Goal: Transaction & Acquisition: Purchase product/service

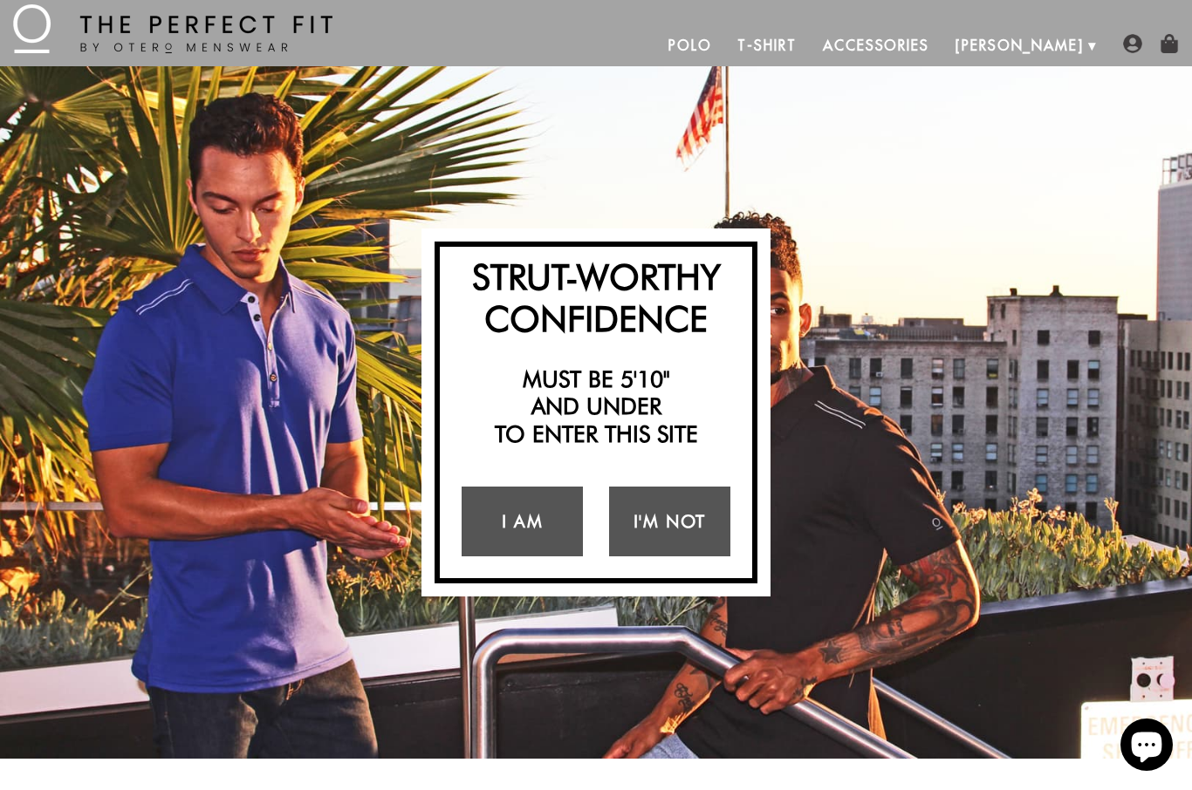
scroll to position [31, 0]
click at [518, 528] on link "I Am" at bounding box center [522, 522] width 121 height 70
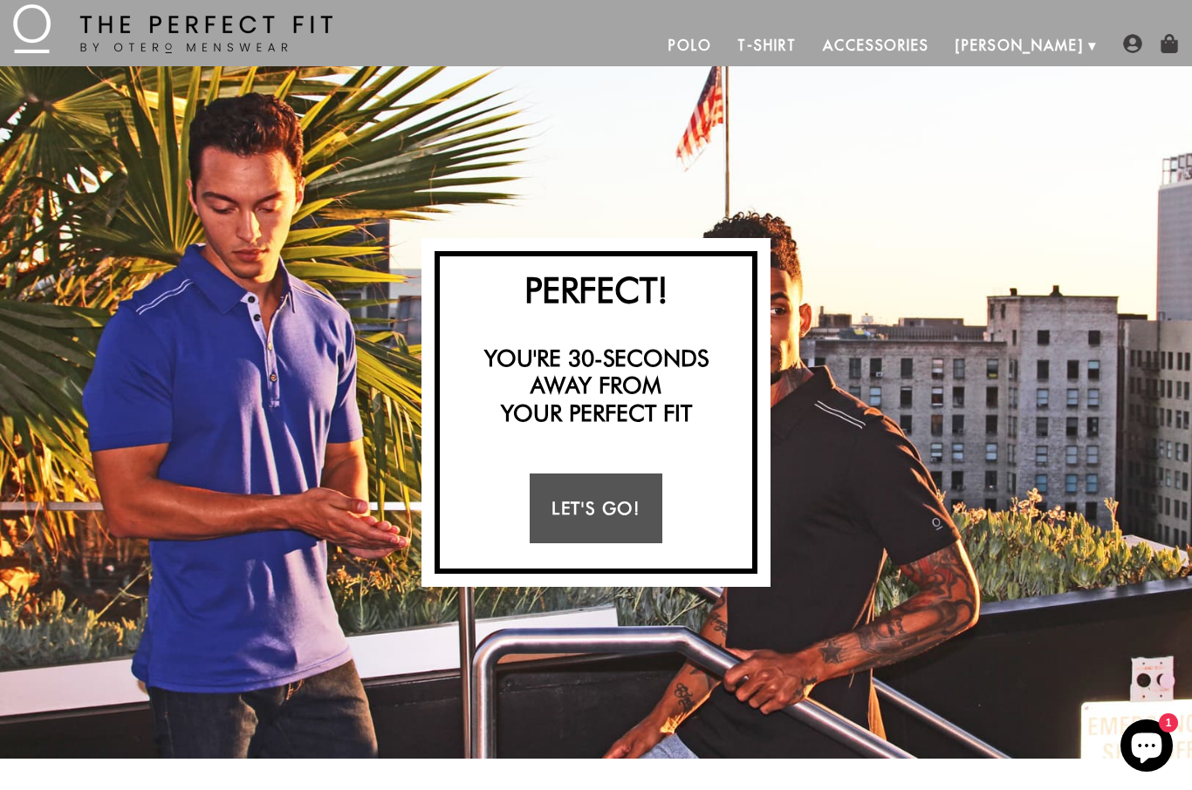
click at [603, 516] on link "Let's Go!" at bounding box center [596, 509] width 132 height 70
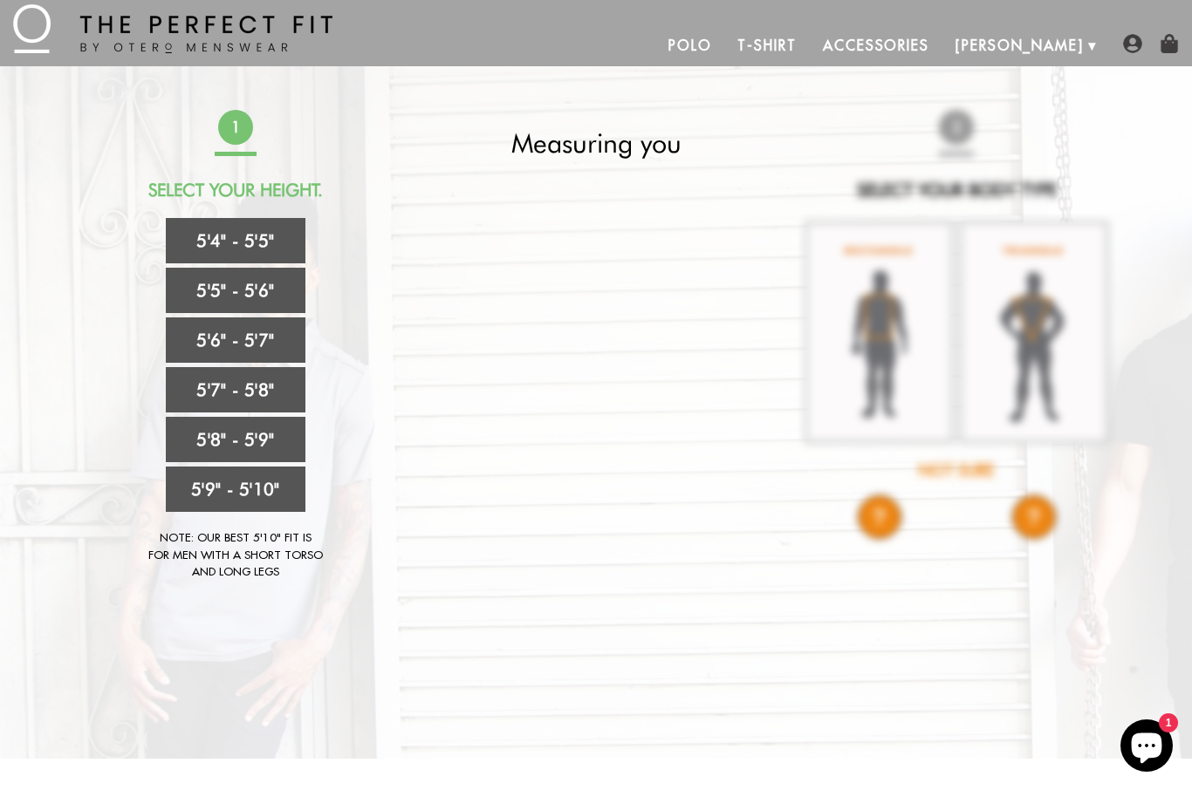
click at [236, 297] on link "5'5" - 5'6"" at bounding box center [236, 290] width 140 height 45
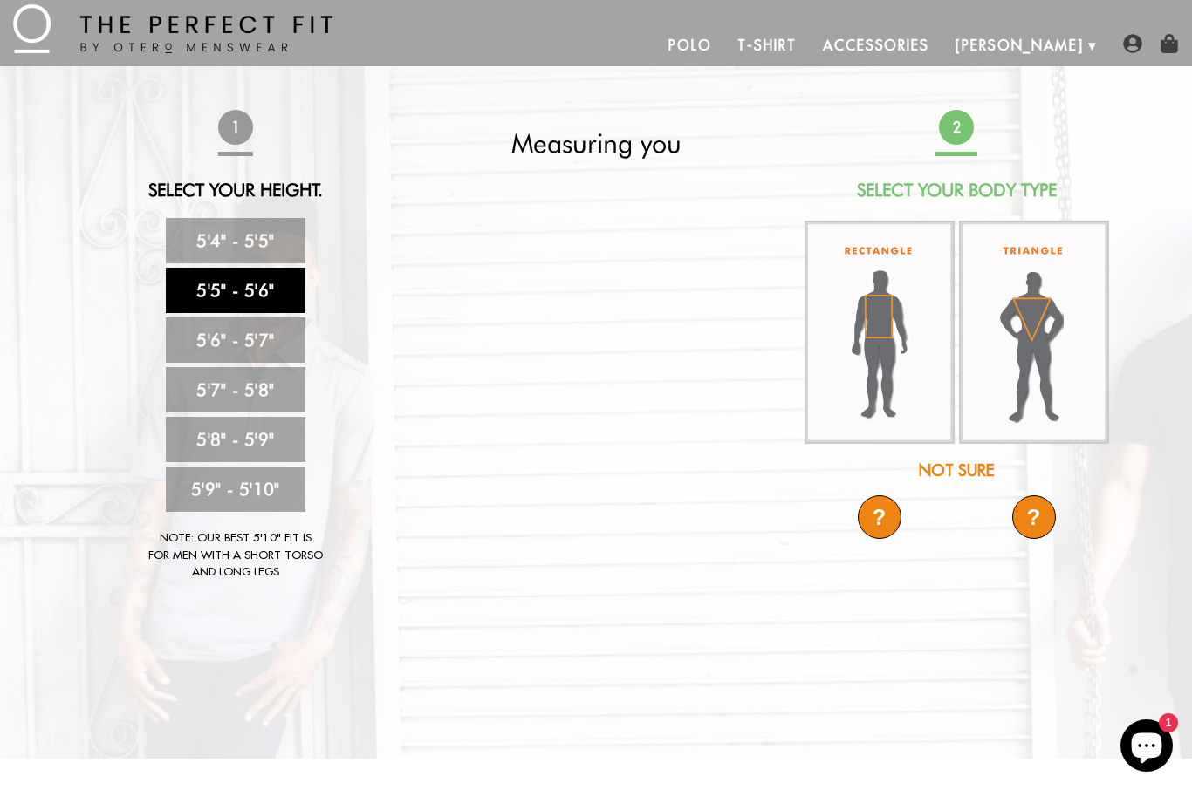
click at [1051, 313] on img at bounding box center [1034, 332] width 150 height 223
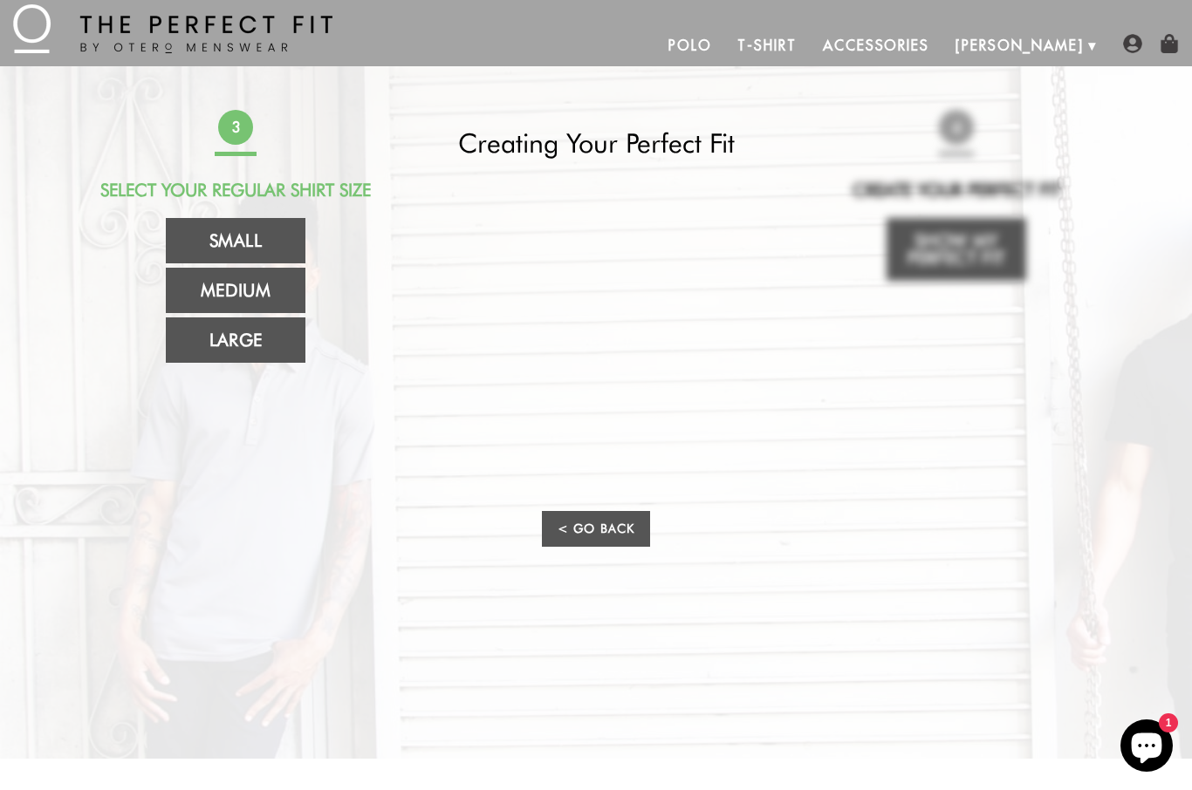
click at [233, 293] on link "Medium" at bounding box center [236, 290] width 140 height 45
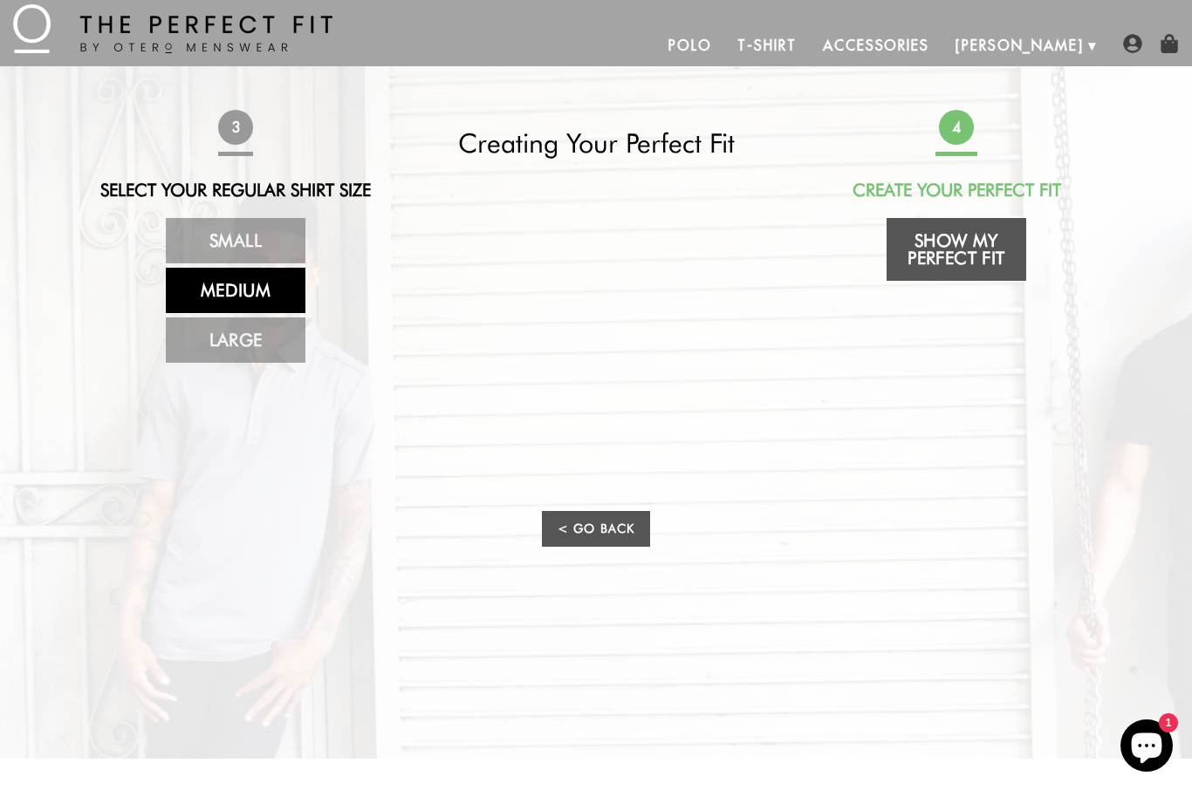
click at [984, 244] on link "Show My Perfect Fit" at bounding box center [956, 249] width 140 height 63
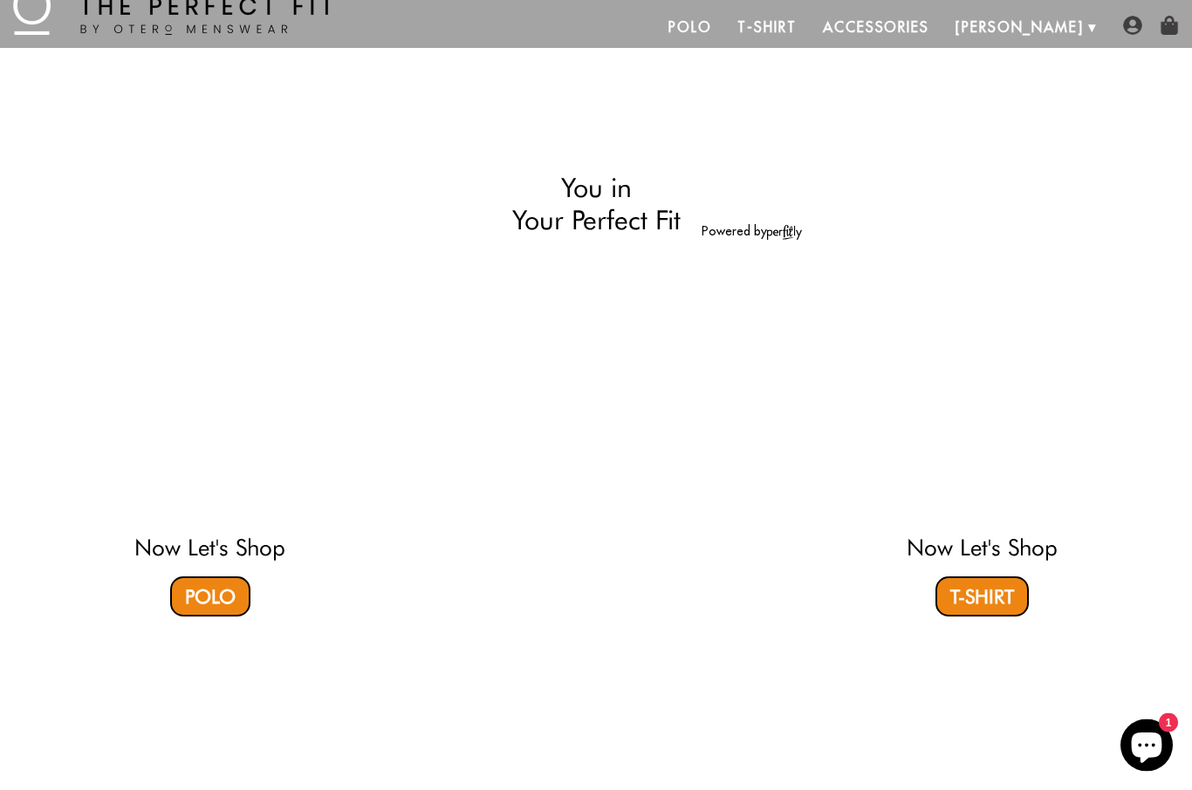
select select "55-56"
select select "triangle"
select select "M"
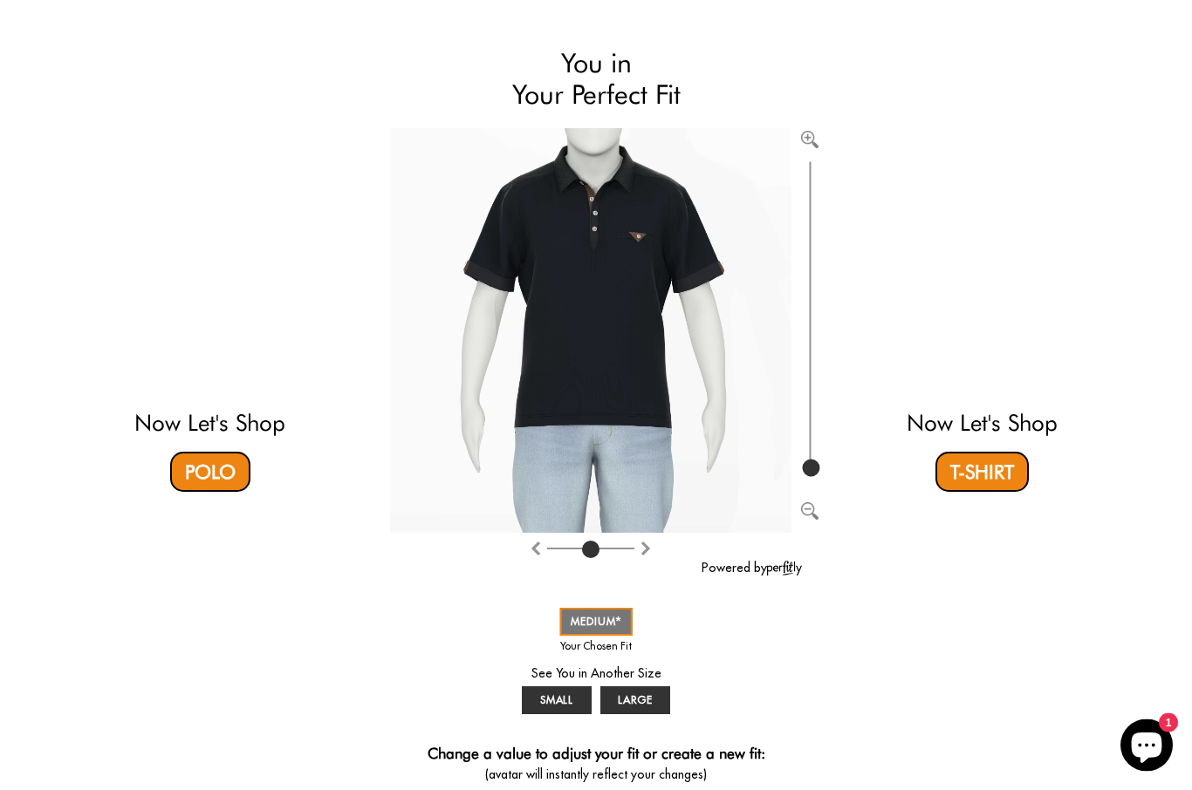
scroll to position [112, 0]
click at [559, 700] on span "SMALL" at bounding box center [557, 700] width 34 height 13
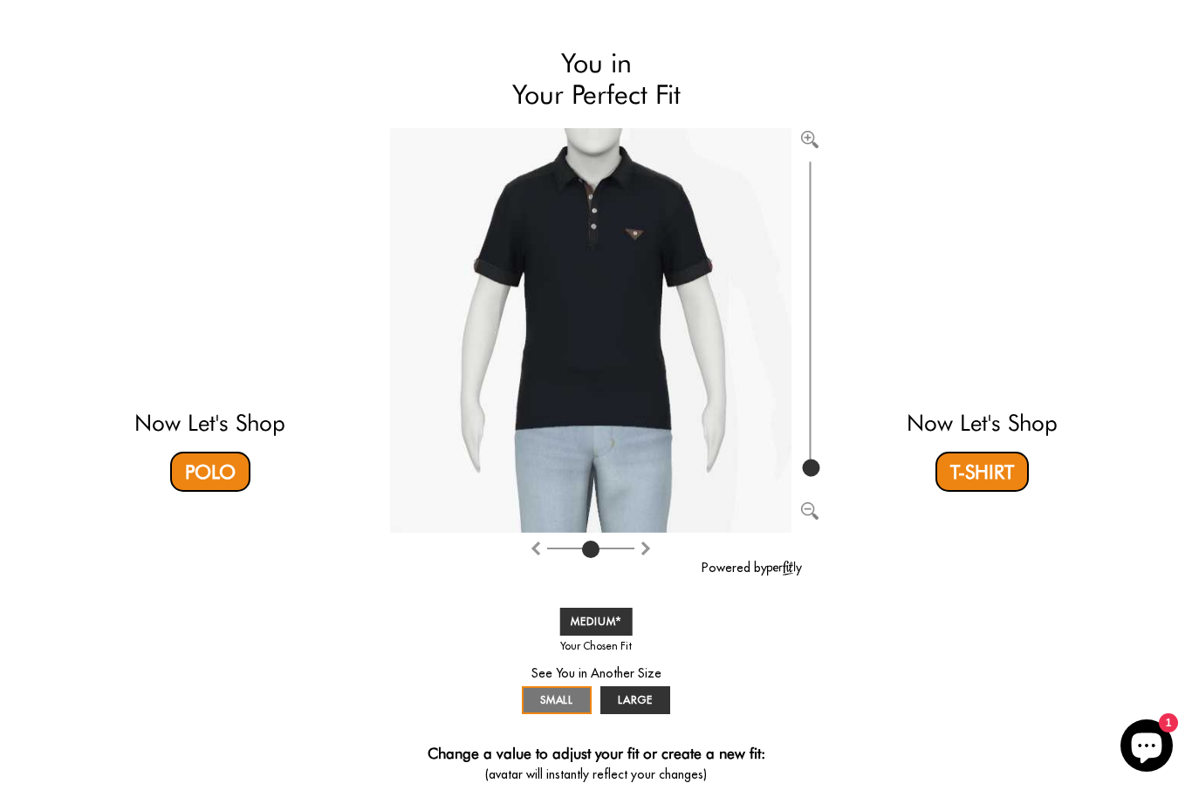
click at [637, 707] on link "LARGE" at bounding box center [635, 701] width 70 height 28
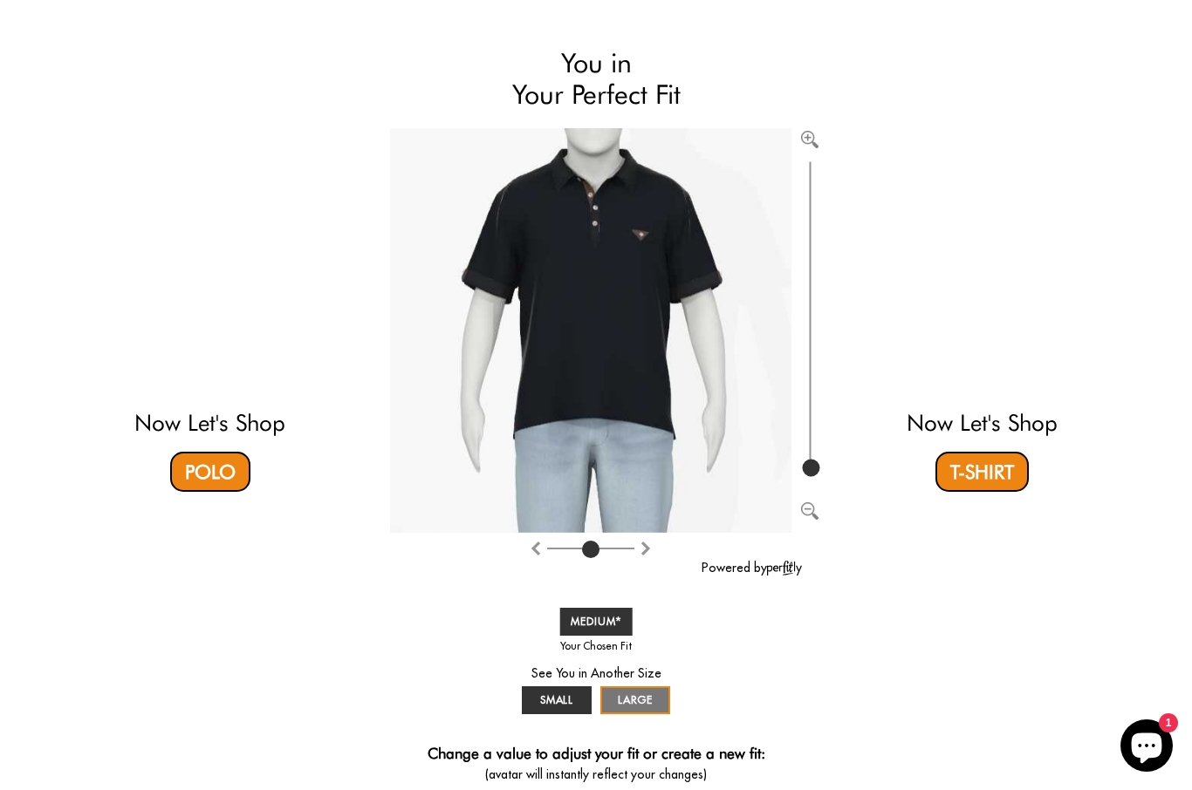
click at [580, 622] on span "MEDIUM" at bounding box center [596, 621] width 51 height 13
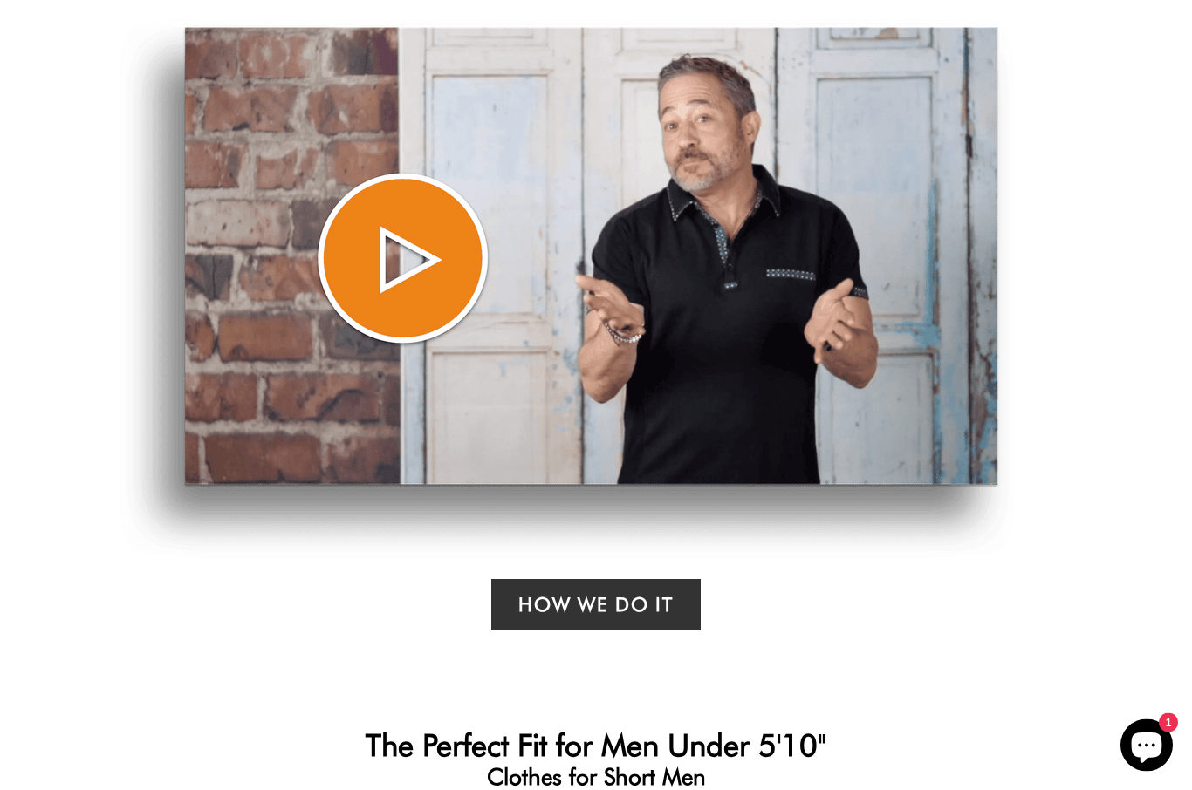
click at [1152, 277] on div "HOW IT WORKS How We Do it" at bounding box center [596, 283] width 1192 height 792
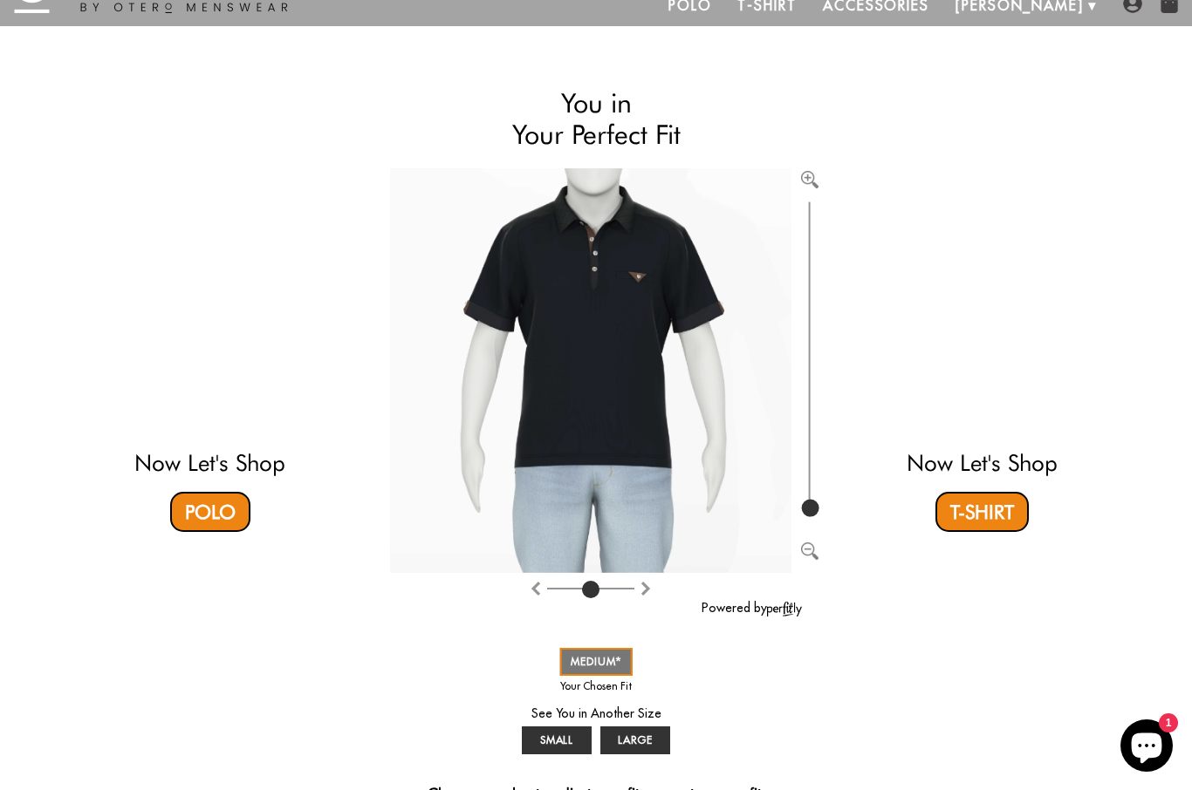
scroll to position [0, 0]
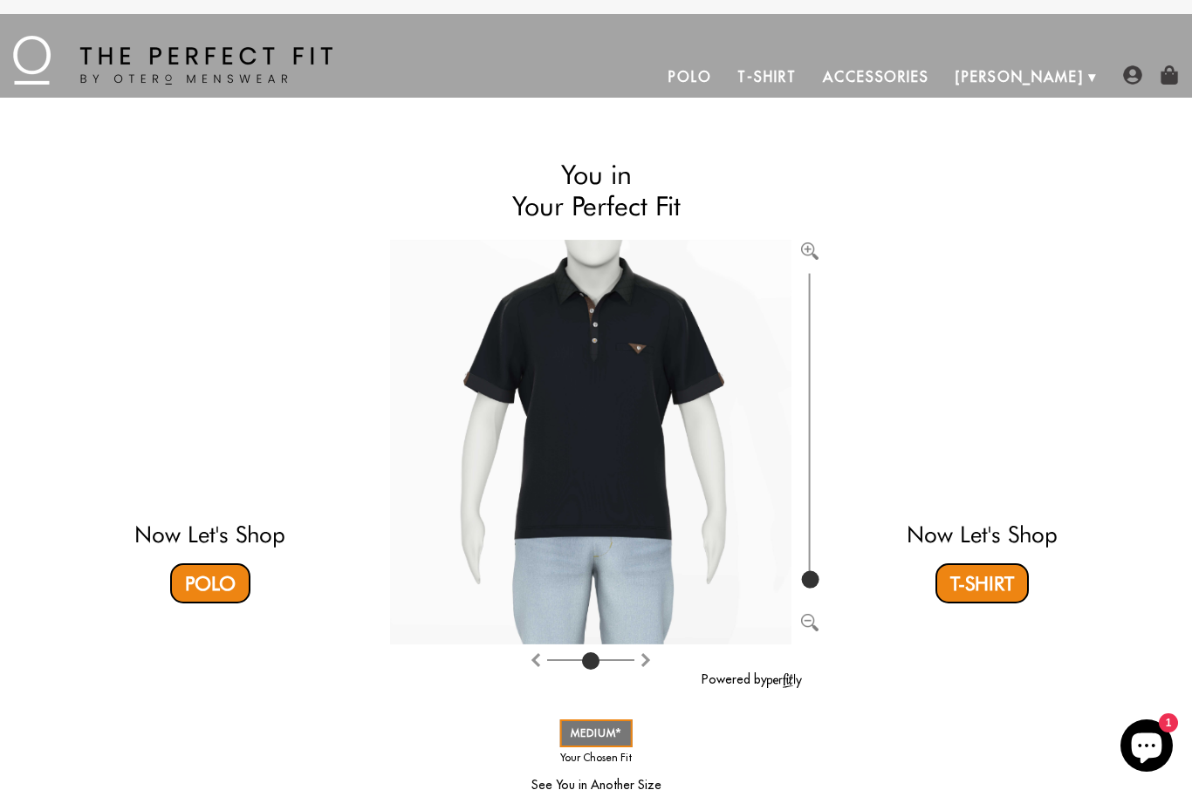
click at [990, 427] on video at bounding box center [982, 376] width 520 height 260
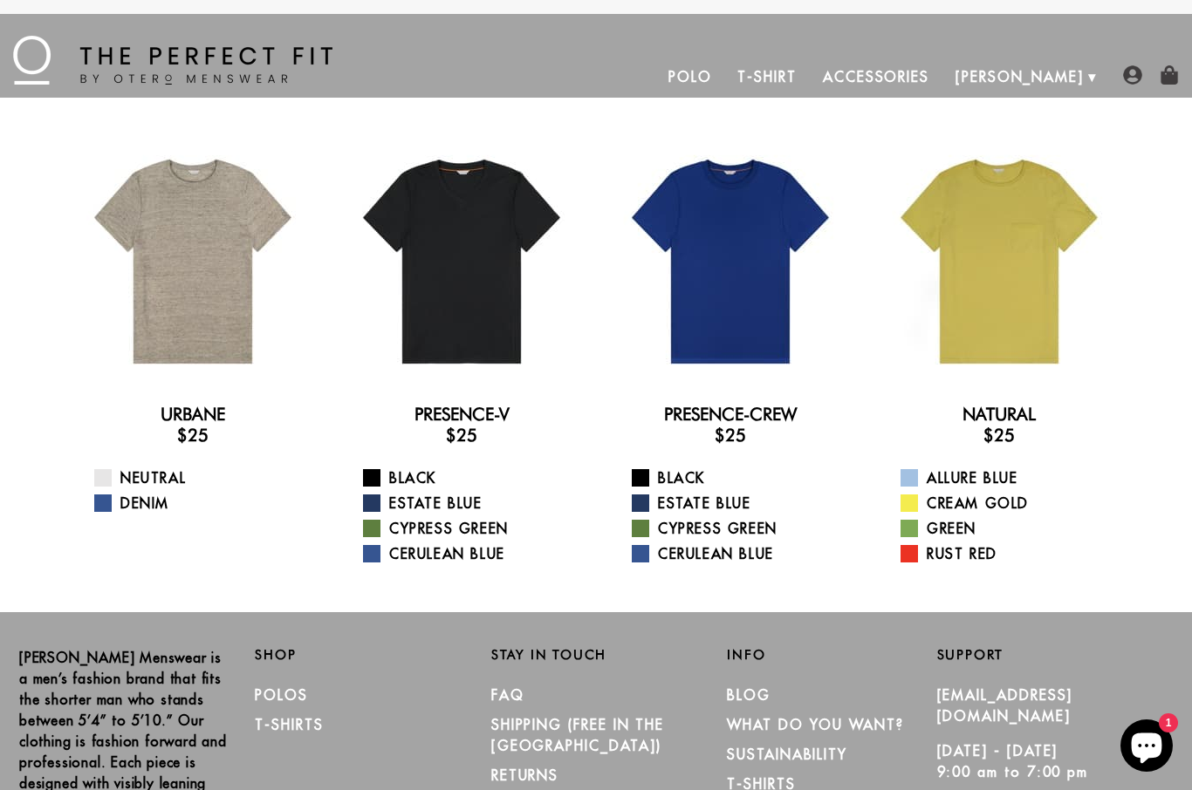
click at [996, 298] on div at bounding box center [999, 261] width 241 height 241
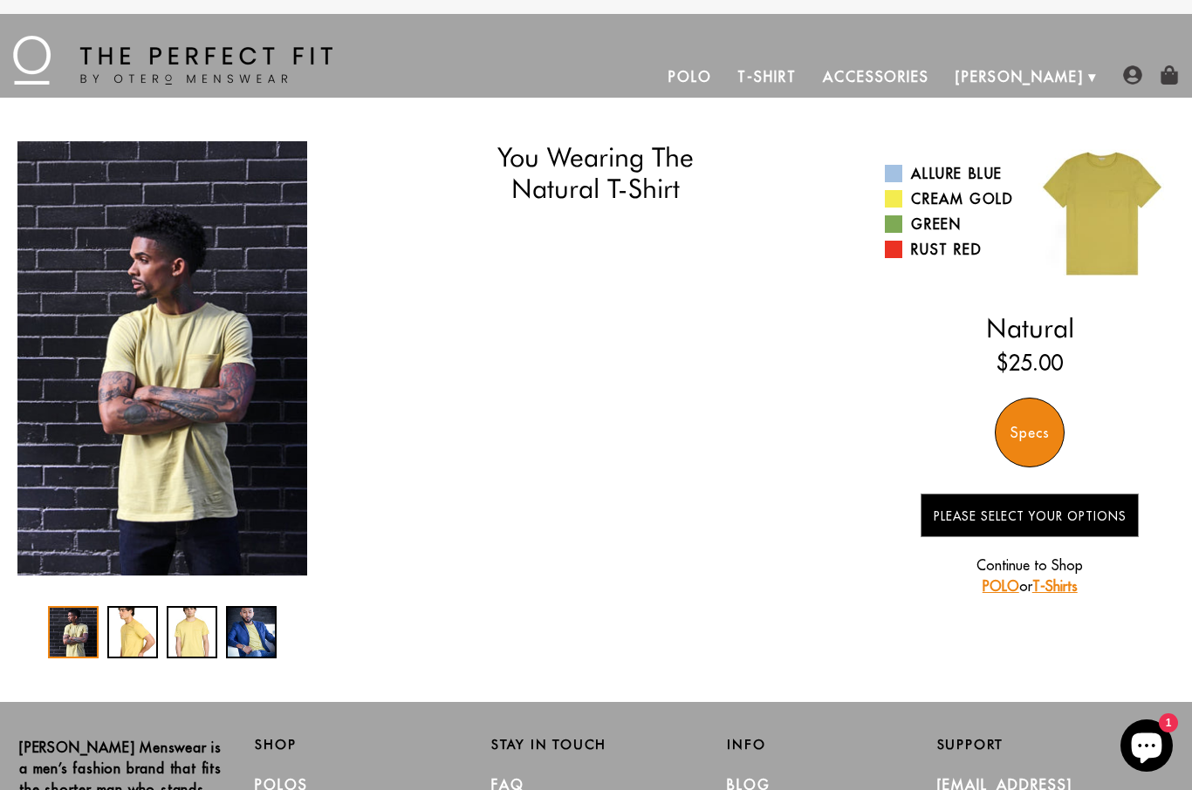
select select "55-56"
select select "triangle"
select select "M"
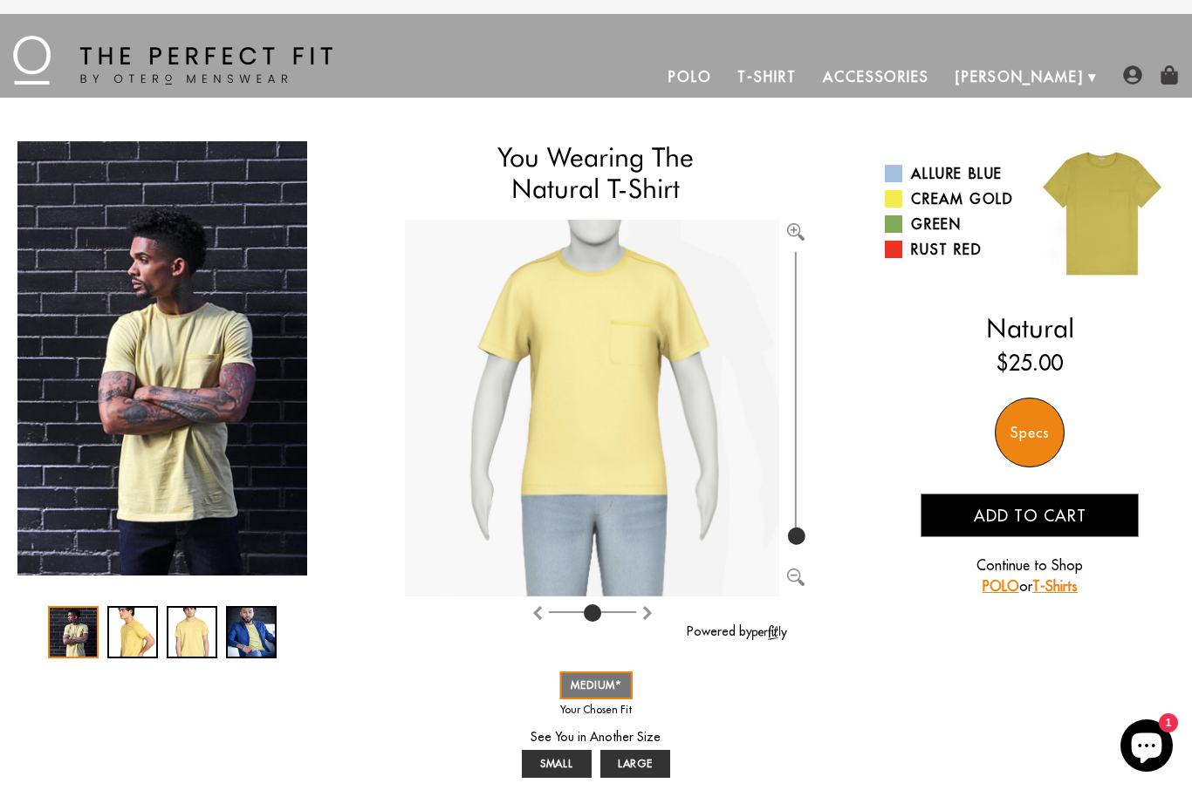
click at [1044, 415] on div "Specs" at bounding box center [1030, 433] width 70 height 70
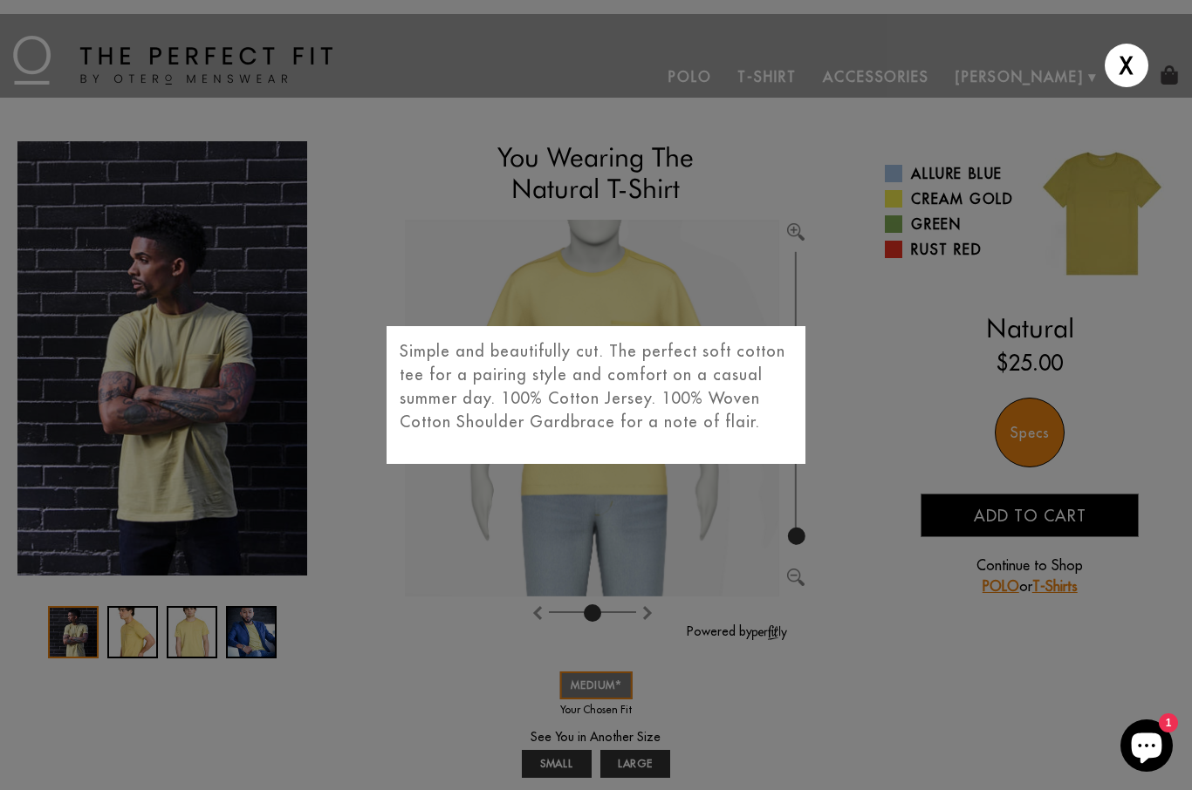
click at [921, 646] on div "X Simple and beautifully cut. The perfect soft cotton tee for a pairing style a…" at bounding box center [596, 395] width 1192 height 790
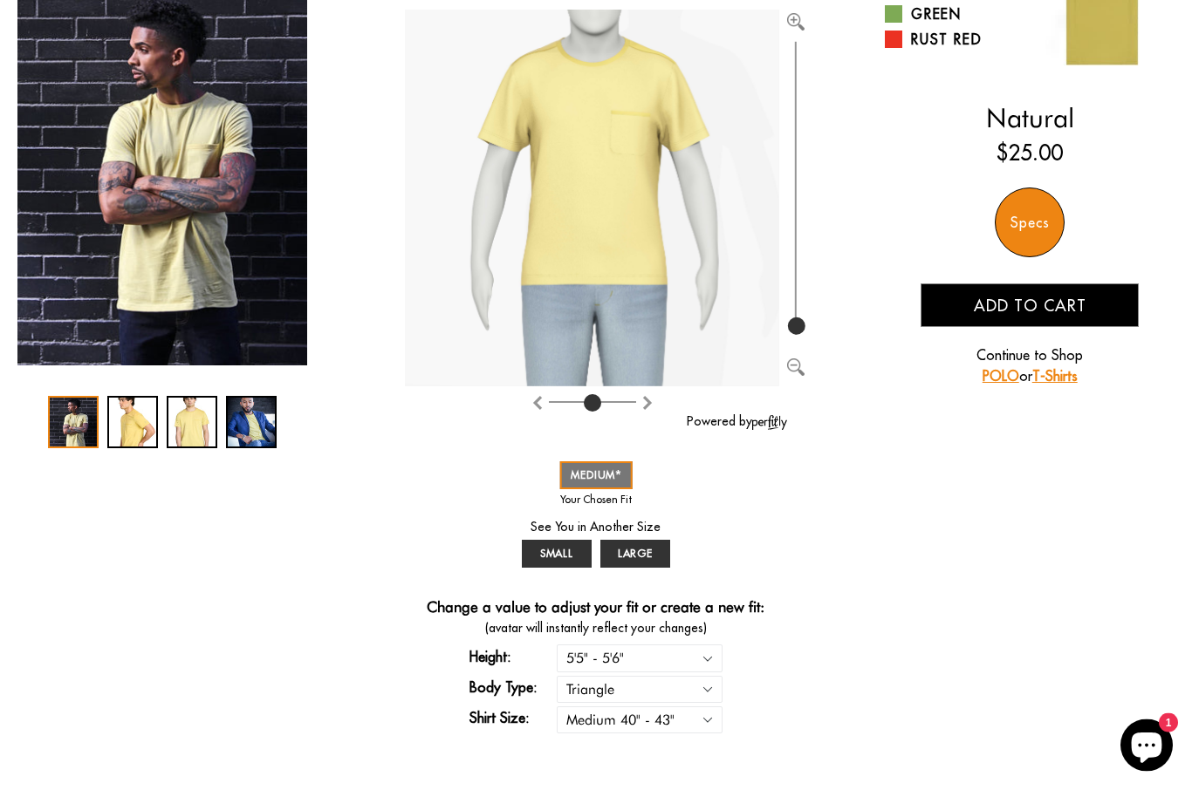
scroll to position [221, 0]
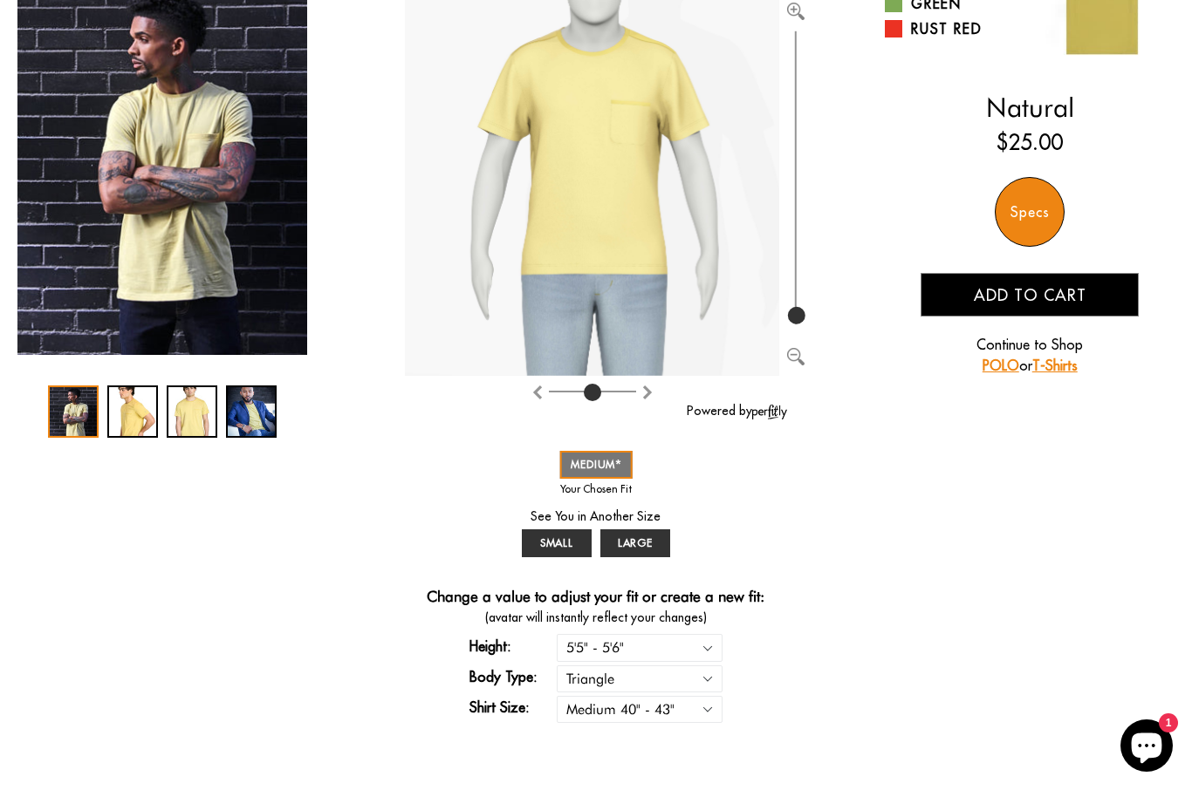
click at [87, 415] on div "1 / 4" at bounding box center [73, 412] width 51 height 52
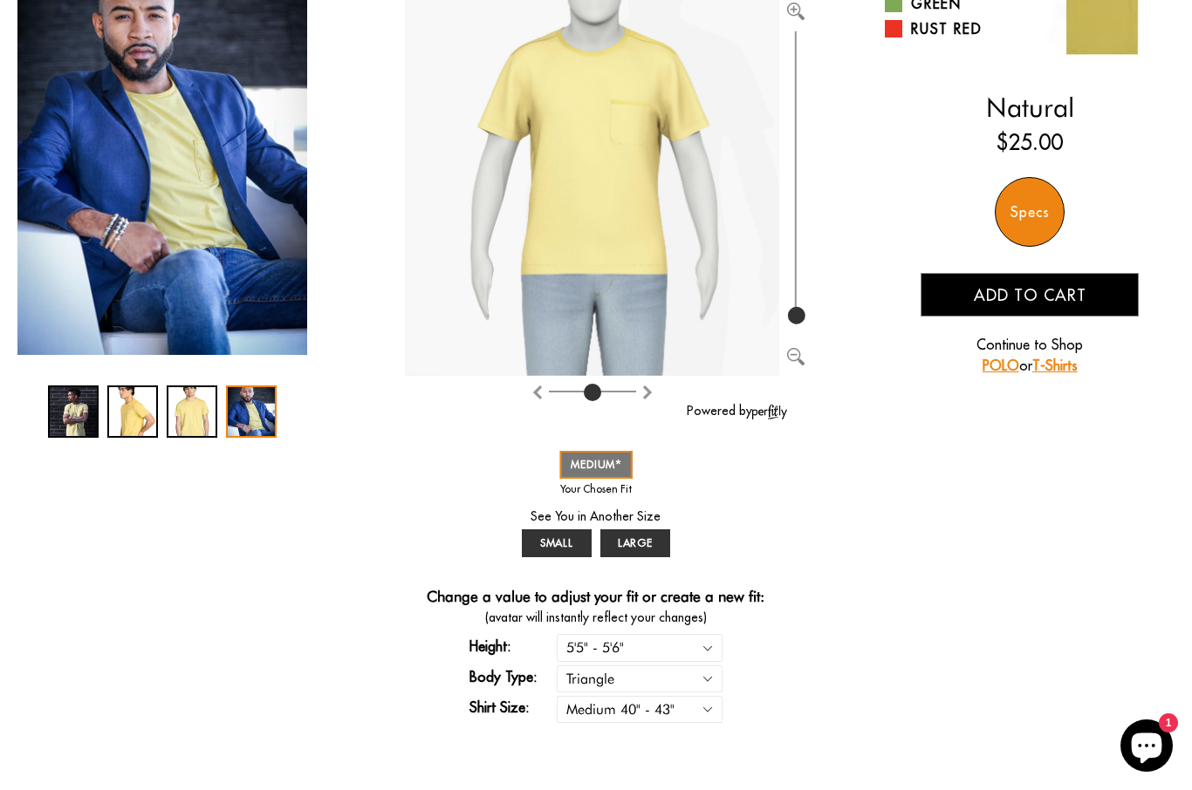
click at [257, 416] on div "4 / 4" at bounding box center [251, 412] width 51 height 52
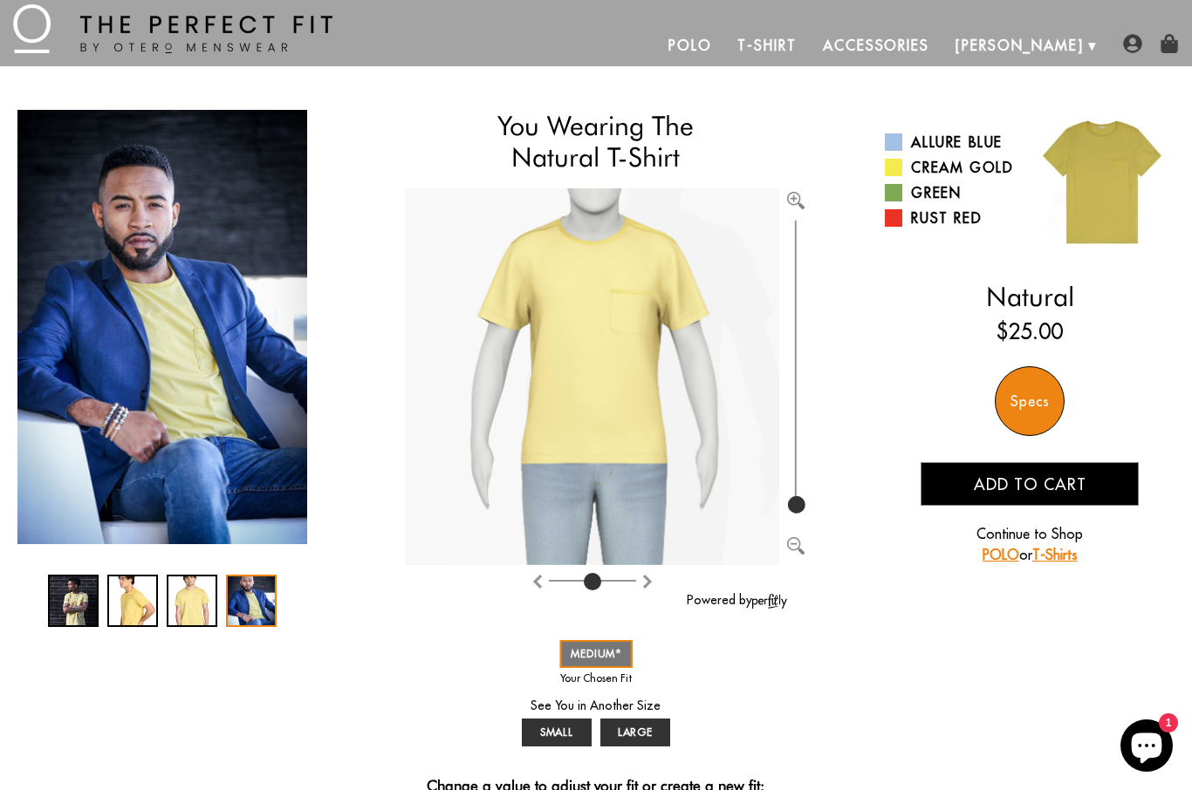
scroll to position [0, 0]
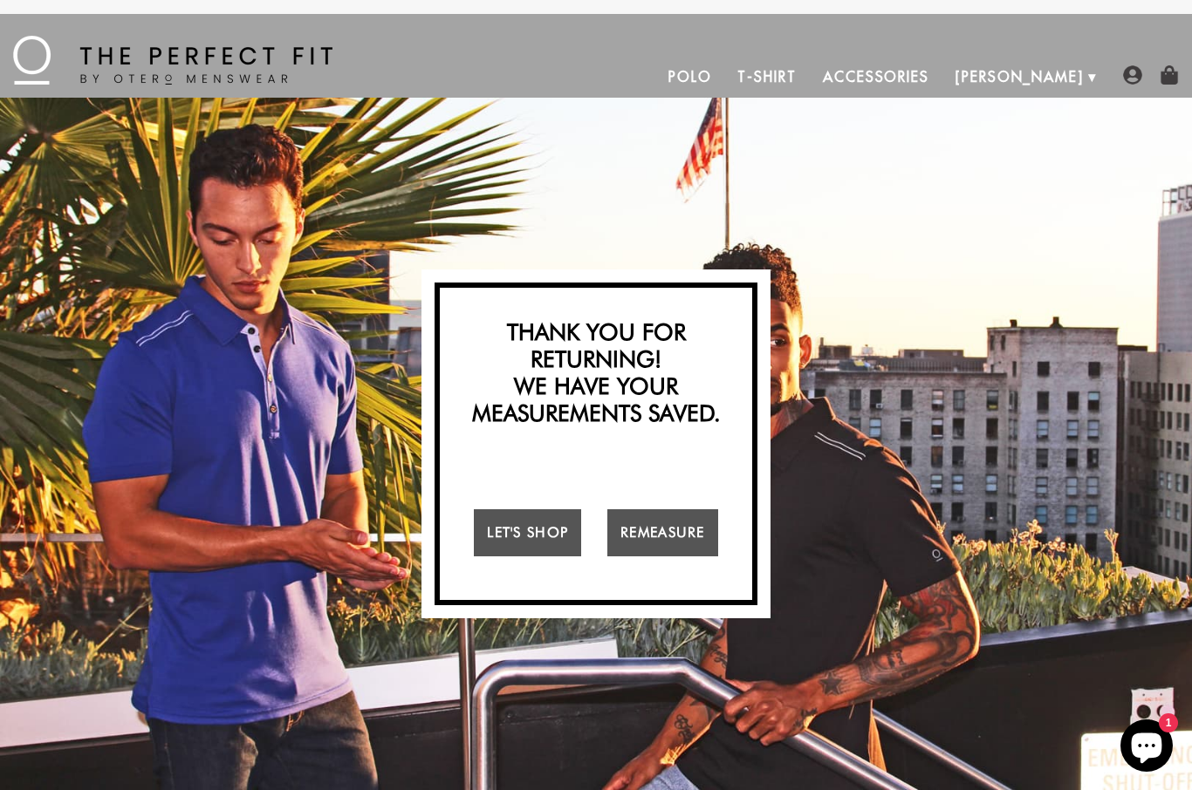
scroll to position [31, 0]
